Goal: Task Accomplishment & Management: Use online tool/utility

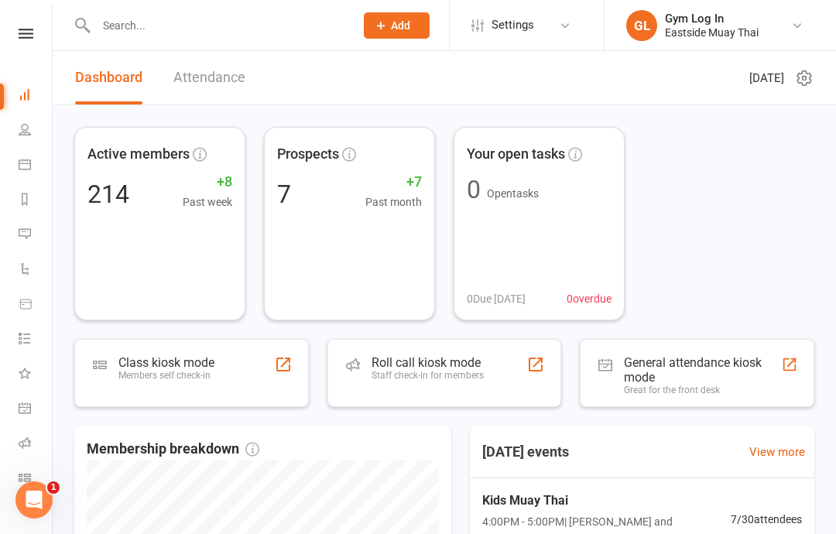
click at [463, 382] on div "Roll call kiosk mode Staff check-in for members" at bounding box center [427, 375] width 112 height 40
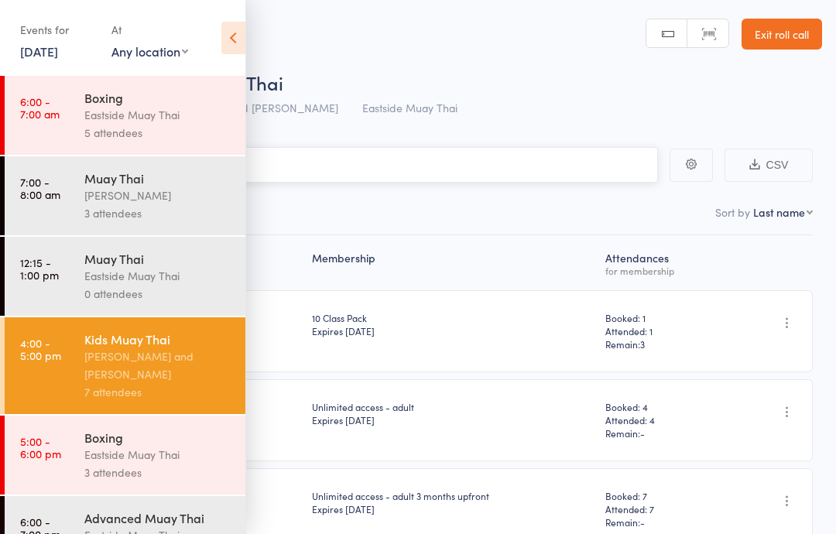
click at [421, 159] on input "search" at bounding box center [340, 165] width 634 height 36
click at [166, 128] on div "5 attendees" at bounding box center [158, 133] width 148 height 18
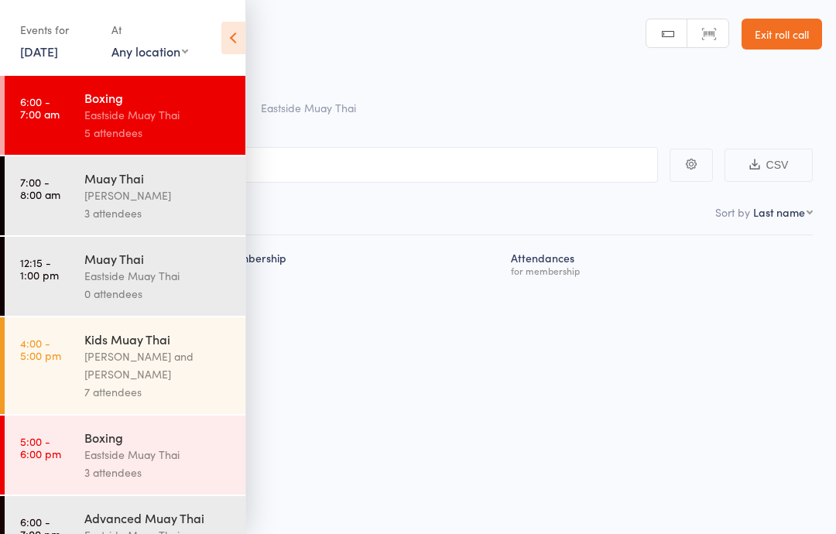
click at [242, 26] on icon at bounding box center [233, 38] width 24 height 32
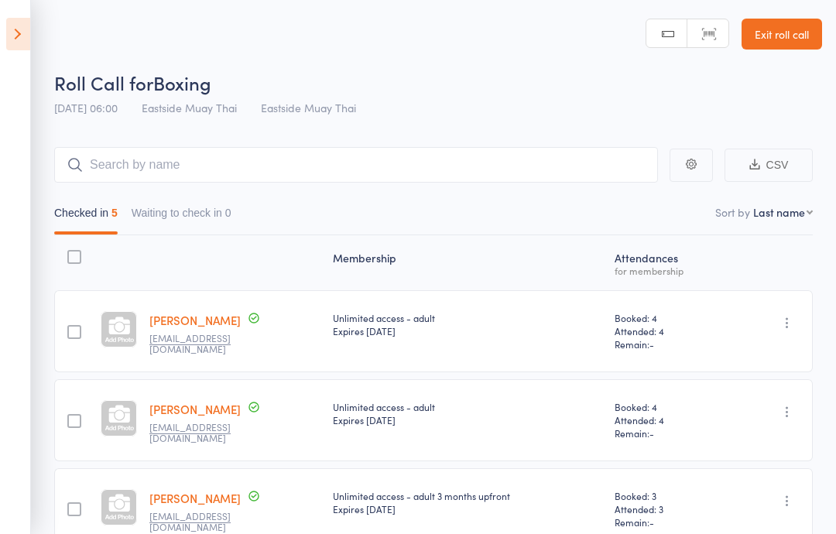
click at [340, 161] on input "search" at bounding box center [355, 165] width 603 height 36
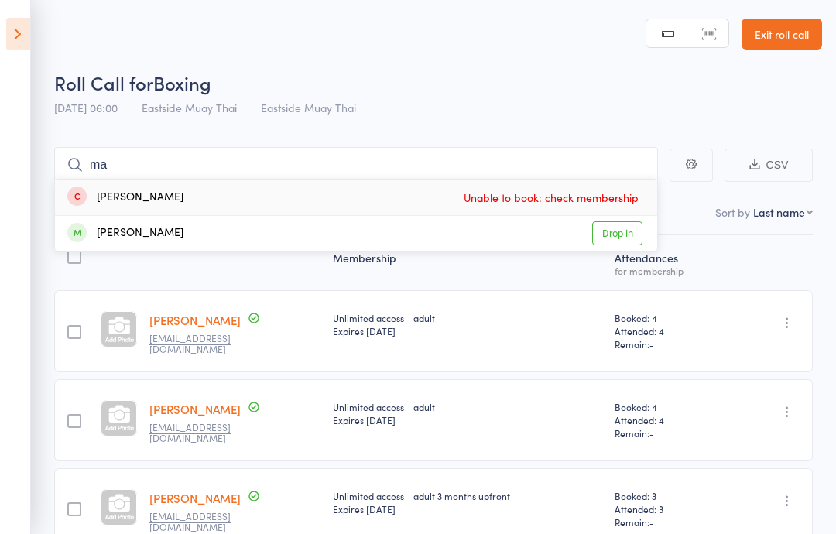
click at [28, 44] on icon at bounding box center [18, 34] width 24 height 32
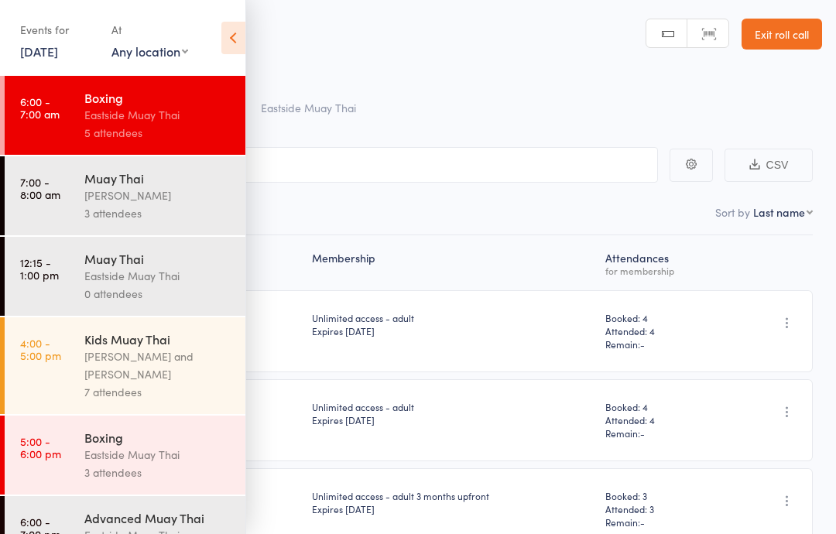
click at [360, 132] on main "ma CSV Checked in 5 Waiting to check in 0 Sort by Last name First name Last nam…" at bounding box center [418, 468] width 836 height 688
click at [244, 36] on icon at bounding box center [233, 38] width 24 height 32
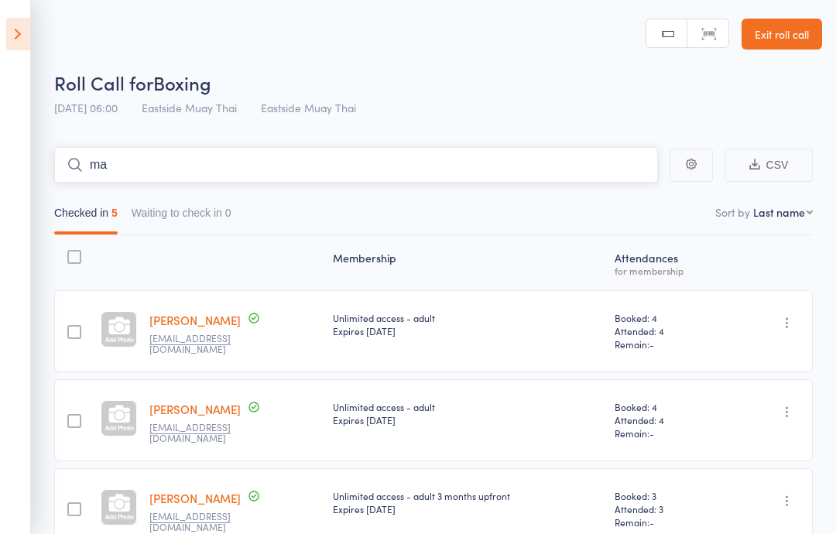
click at [255, 153] on input "ma" at bounding box center [355, 165] width 603 height 36
click at [317, 164] on input "ma" at bounding box center [355, 165] width 603 height 36
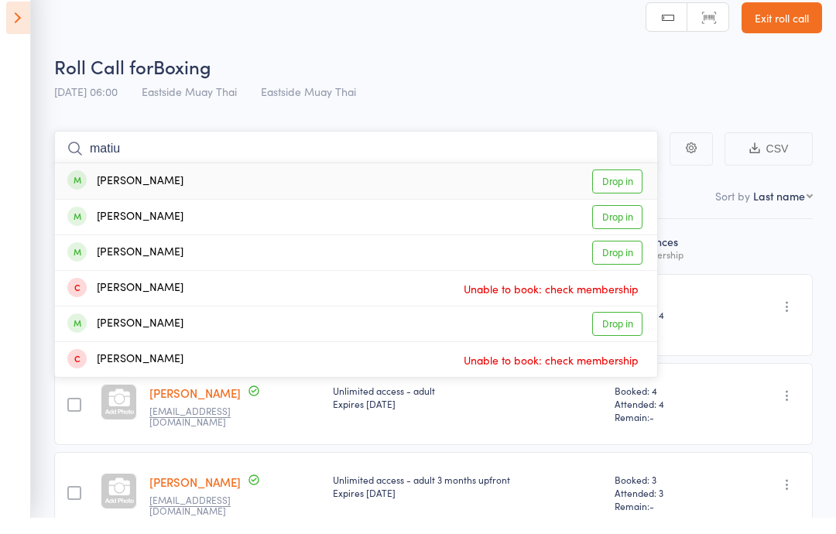
type input "matiu"
click at [640, 186] on link "Drop in" at bounding box center [617, 198] width 50 height 24
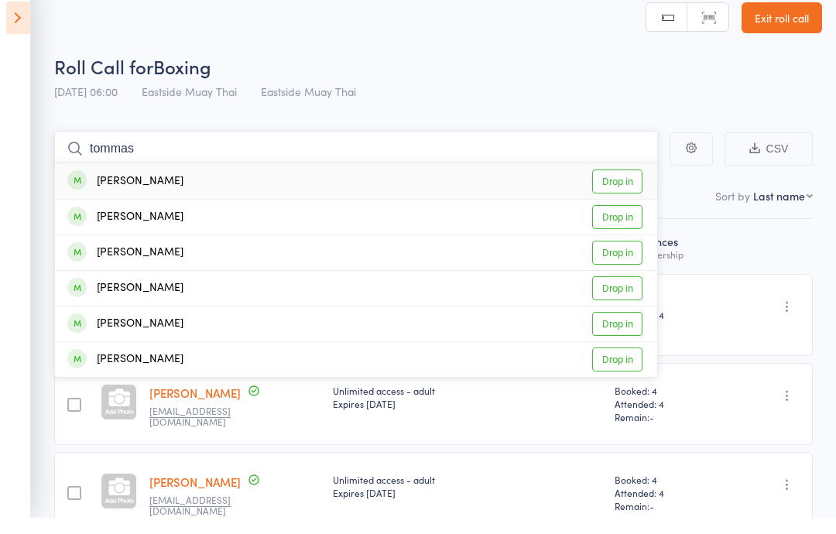
type input "tommas"
click at [292, 219] on div "Tommaso Redaelli Drop in" at bounding box center [356, 233] width 602 height 35
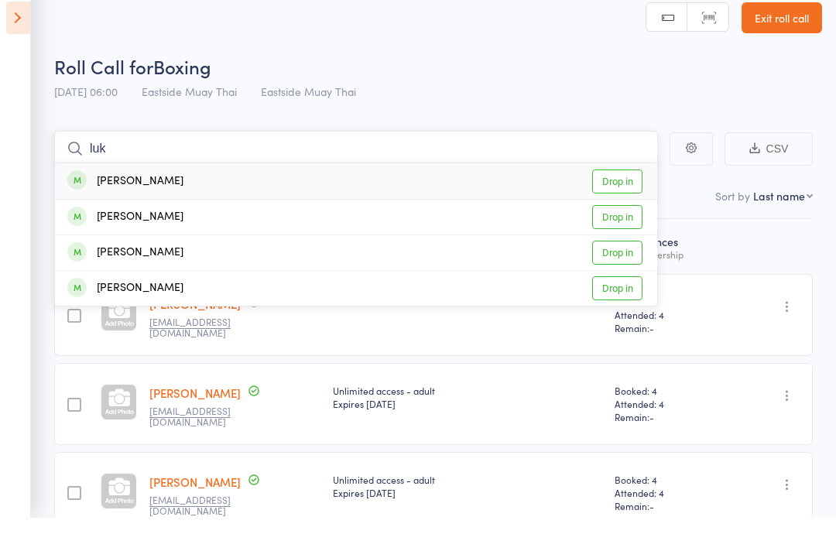
type input "luk"
click at [186, 179] on div "Luke Irwin Drop in" at bounding box center [356, 197] width 602 height 36
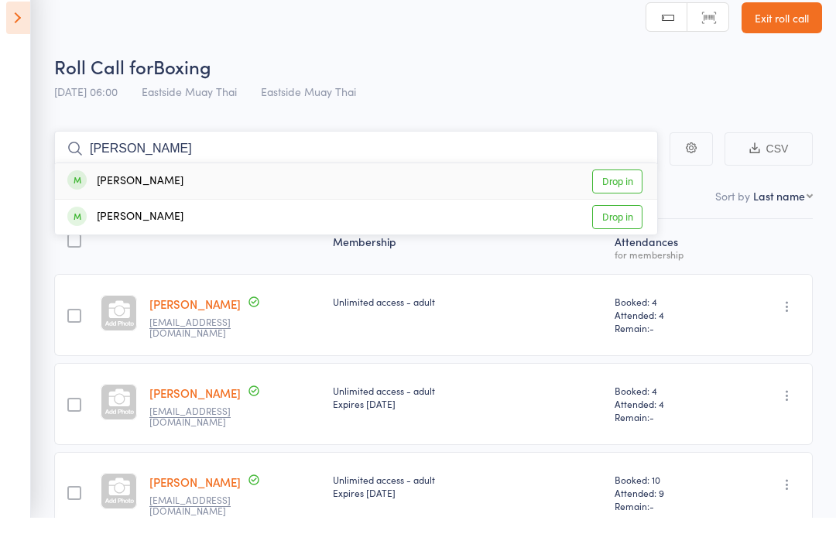
type input "julia"
click at [110, 224] on div "Julian Busic" at bounding box center [125, 233] width 116 height 18
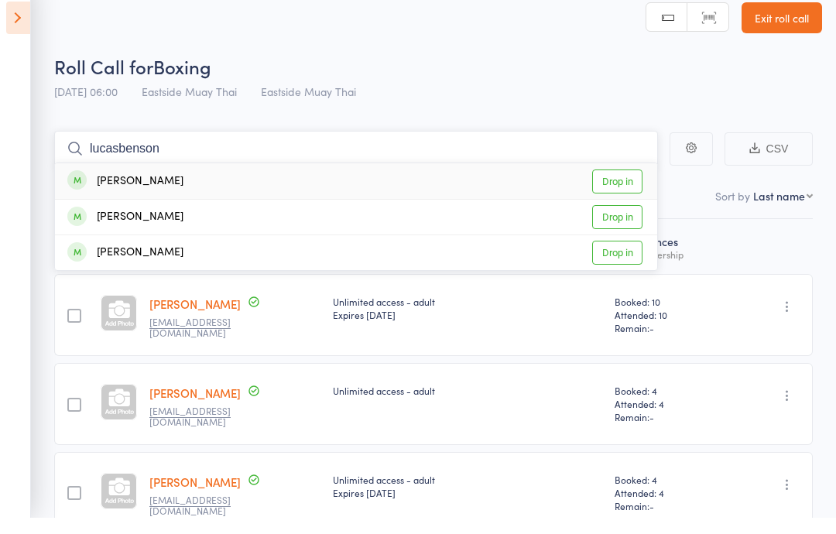
type input "lucasbenson"
click at [190, 179] on div "Lucas Benson Drop in" at bounding box center [356, 197] width 602 height 36
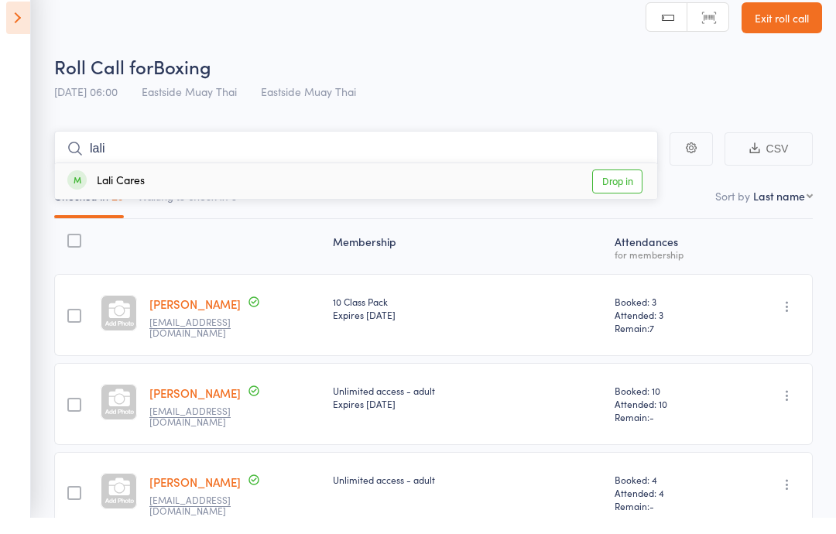
type input "lali"
click at [331, 179] on div "Lali Cares Drop in" at bounding box center [356, 197] width 602 height 36
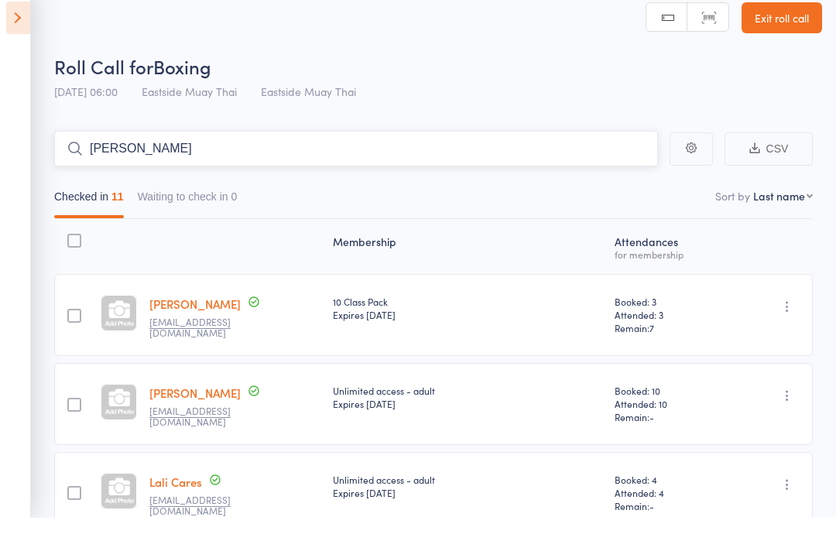
type input "bruno"
click at [319, 179] on div "Bruno Lucas Drop in" at bounding box center [356, 197] width 602 height 36
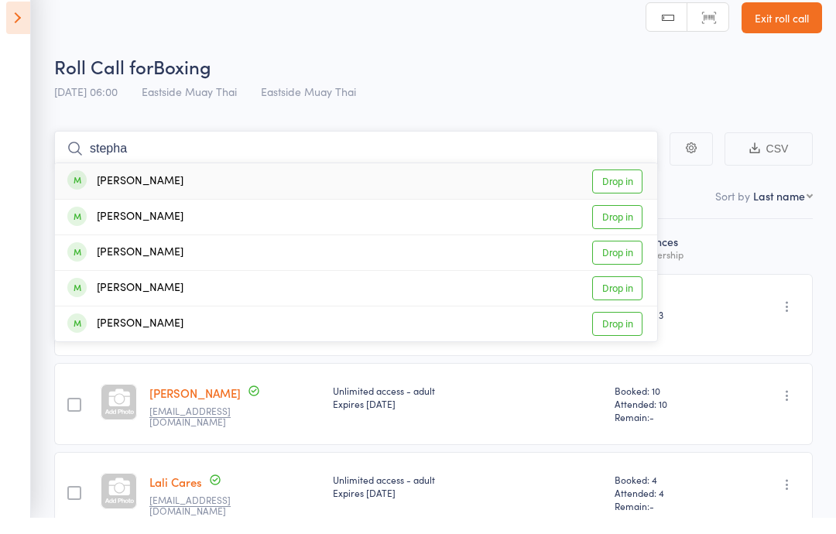
type input "stepha"
click at [186, 179] on div "Stephane Blaise Drop in" at bounding box center [356, 197] width 602 height 36
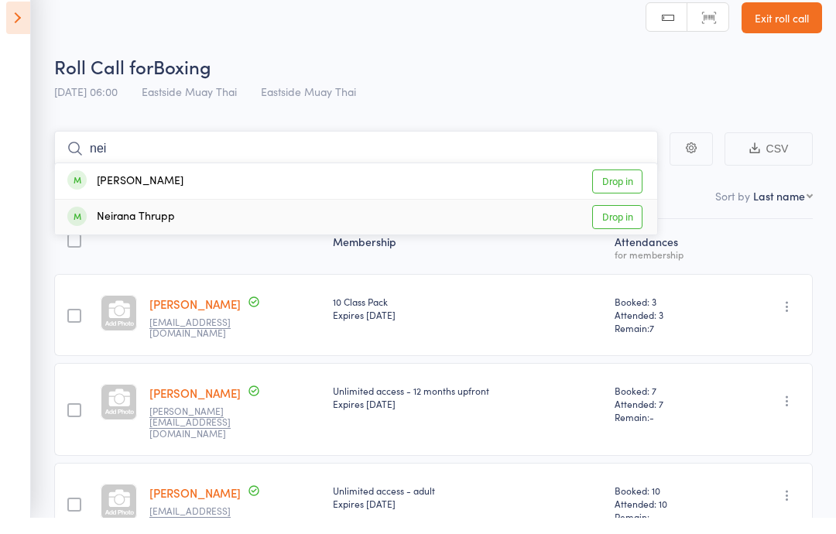
type input "nei"
click at [617, 221] on link "Drop in" at bounding box center [617, 233] width 50 height 24
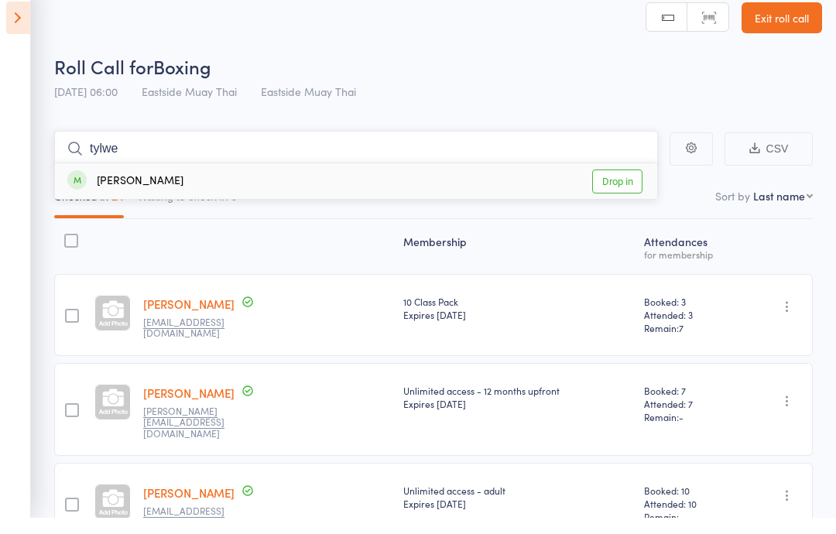
type input "tylwe"
click at [203, 193] on div "Tyler D'Lemos Drop in" at bounding box center [356, 197] width 602 height 36
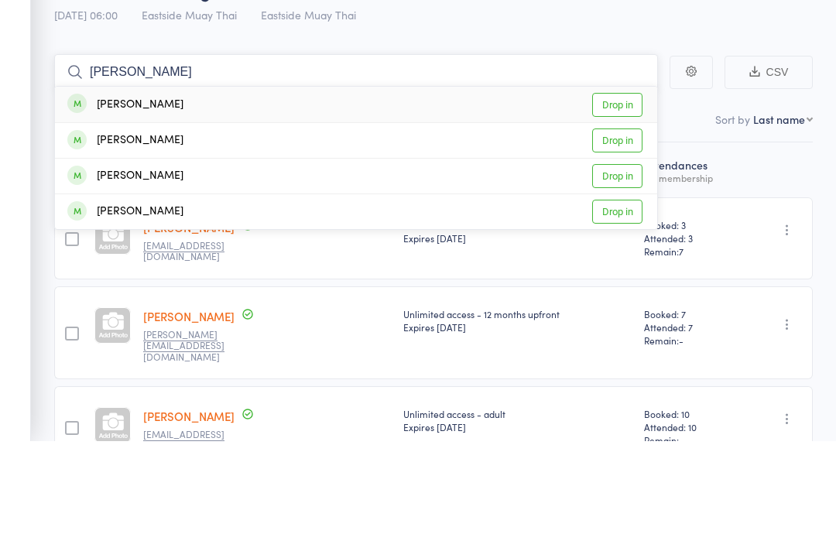
type input "felix a"
click at [173, 179] on div "Felix Aarons Drop in" at bounding box center [356, 197] width 602 height 36
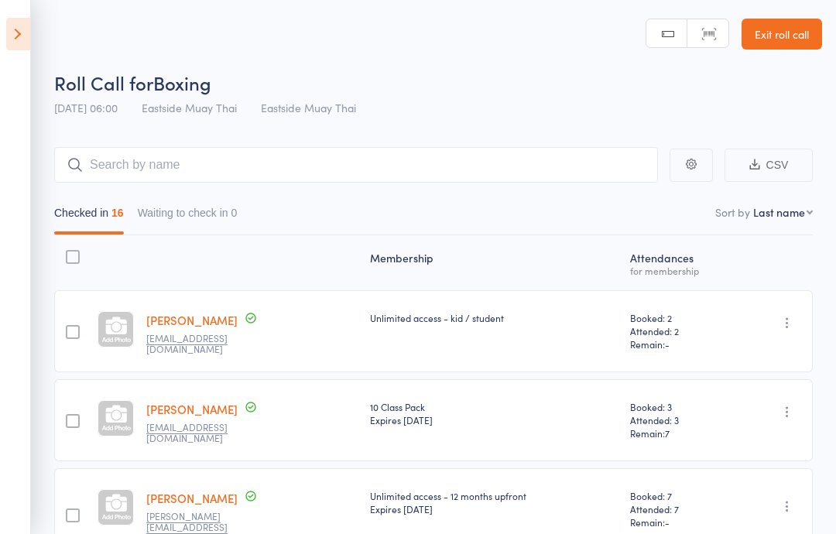
click at [26, 41] on icon at bounding box center [18, 34] width 24 height 32
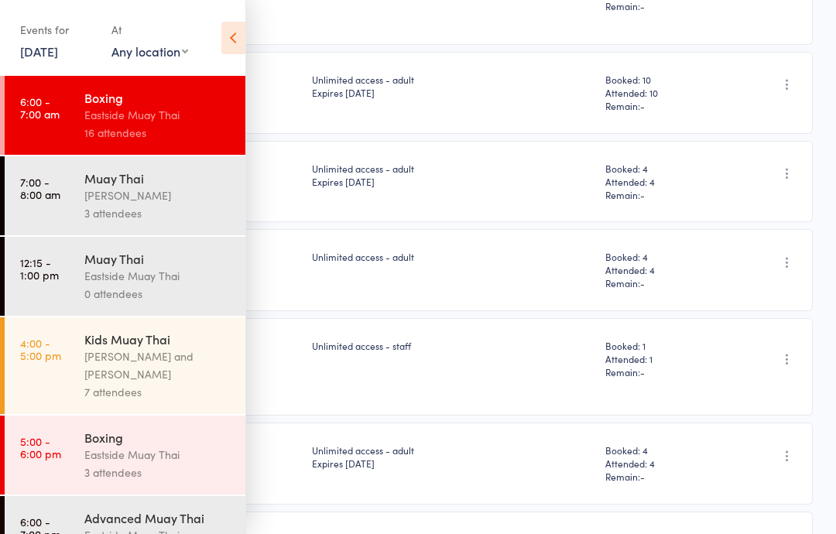
scroll to position [549, 0]
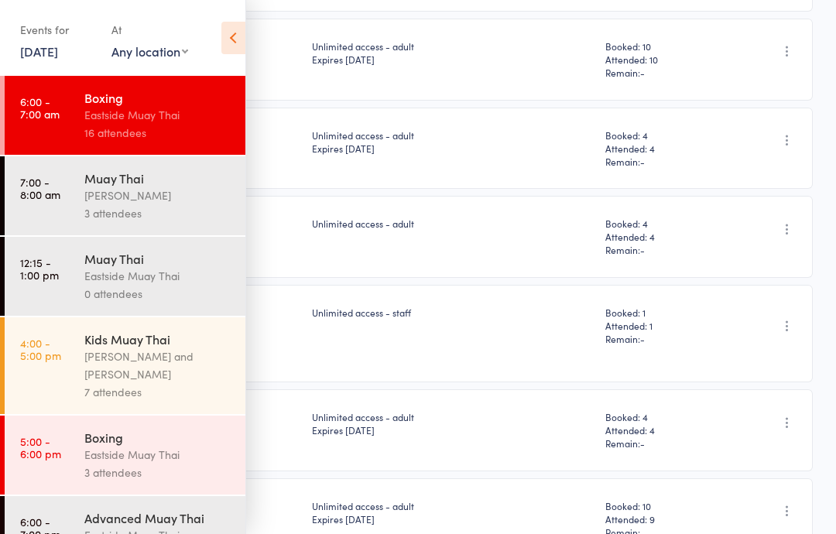
click at [222, 45] on icon at bounding box center [233, 38] width 24 height 32
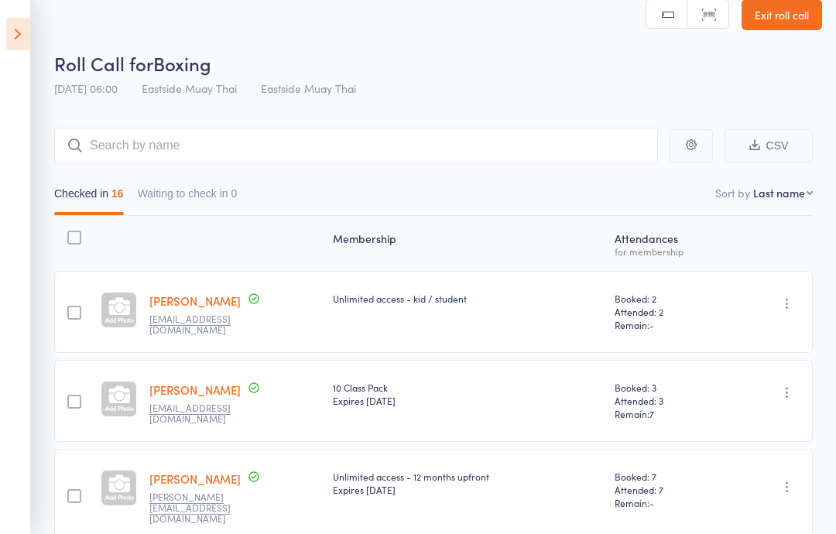
scroll to position [0, 0]
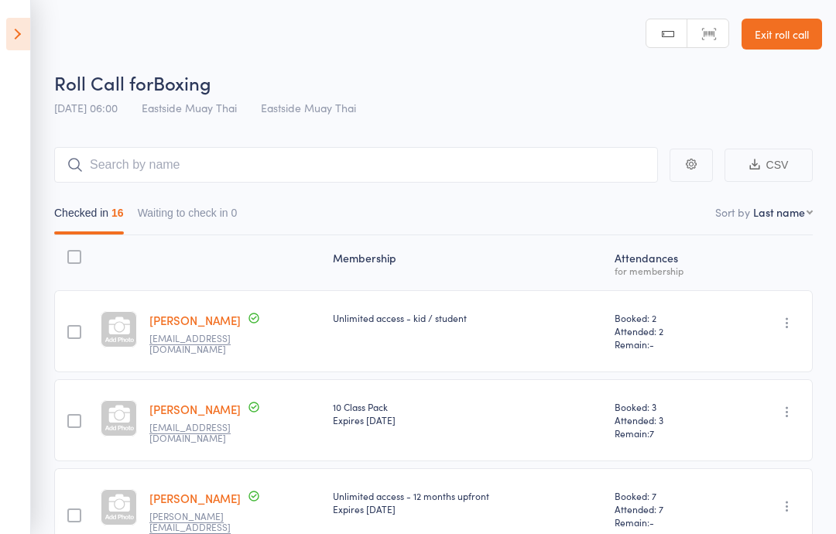
click at [19, 39] on icon at bounding box center [18, 34] width 24 height 32
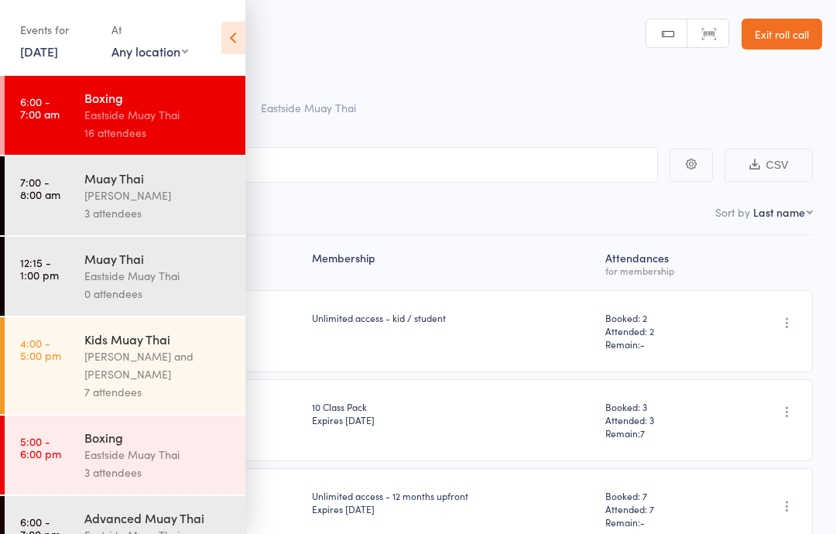
click at [234, 32] on icon at bounding box center [233, 38] width 24 height 32
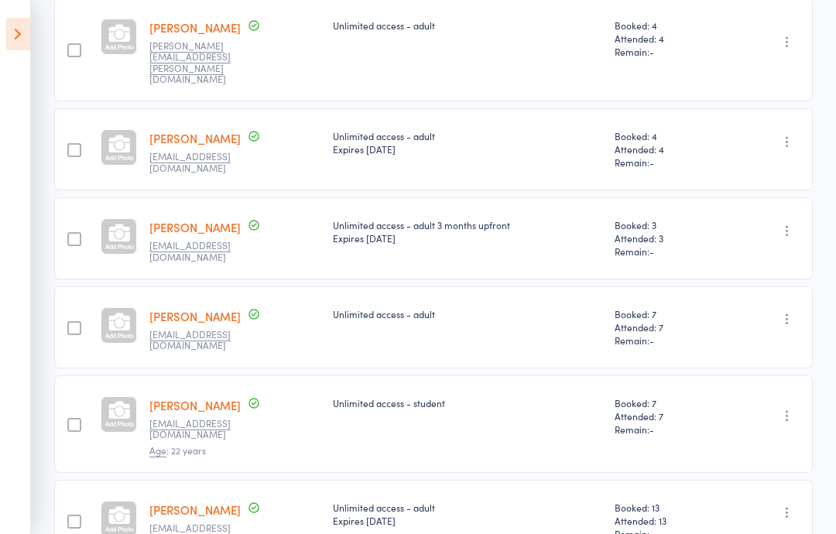
scroll to position [1171, 0]
